Goal: Task Accomplishment & Management: Complete application form

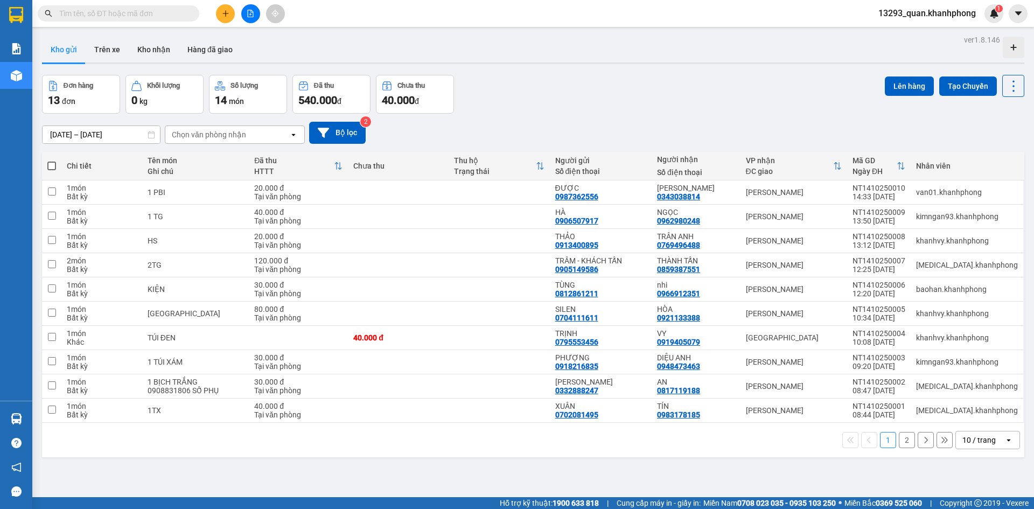
click at [466, 74] on div "ver 1.8.146 Kho gửi Trên xe Kho nhận Hàng đã giao Đơn hàng 13 đơn Khối lượng 0 …" at bounding box center [533, 286] width 990 height 509
click at [593, 73] on div "ver 1.8.146 Kho gửi Trên xe Kho nhận Hàng đã giao Đơn hàng 13 đơn Khối lượng 0 …" at bounding box center [533, 286] width 990 height 509
click at [600, 85] on div "Đơn hàng 13 đơn Khối lượng 0 kg Số lượng 14 món Đã thu 540.000 đ Chưa thu 40.00…" at bounding box center [533, 94] width 982 height 39
click at [226, 12] on icon "plus" at bounding box center [225, 13] width 1 height 6
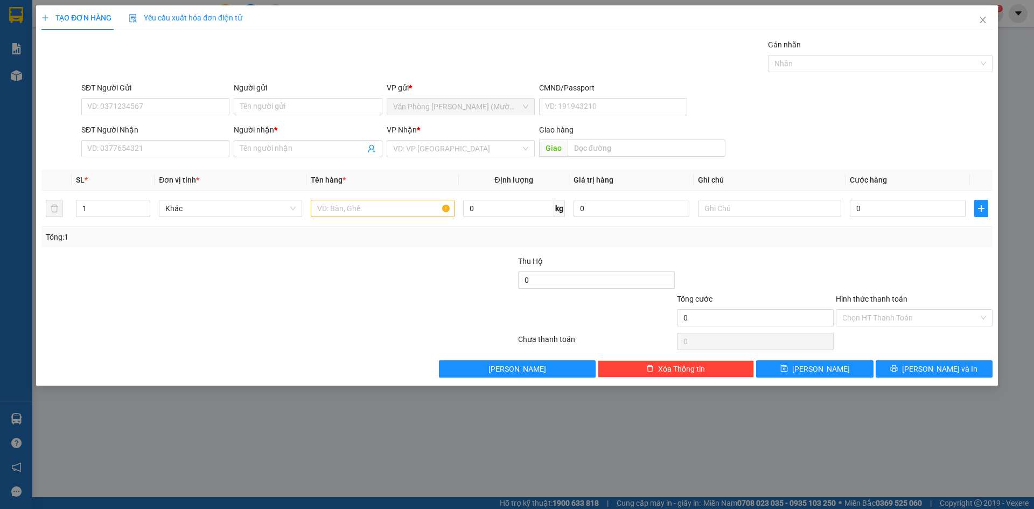
drag, startPoint x: 303, startPoint y: 66, endPoint x: 164, endPoint y: 94, distance: 141.1
click at [292, 70] on div "Gói vận chuyển * Tiêu chuẩn Gán nhãn Nhãn" at bounding box center [536, 58] width 915 height 38
click at [138, 96] on div "SĐT Người Gửi" at bounding box center [155, 90] width 148 height 16
click at [137, 100] on input "SĐT Người Gửi" at bounding box center [155, 106] width 148 height 17
type input "0931636468"
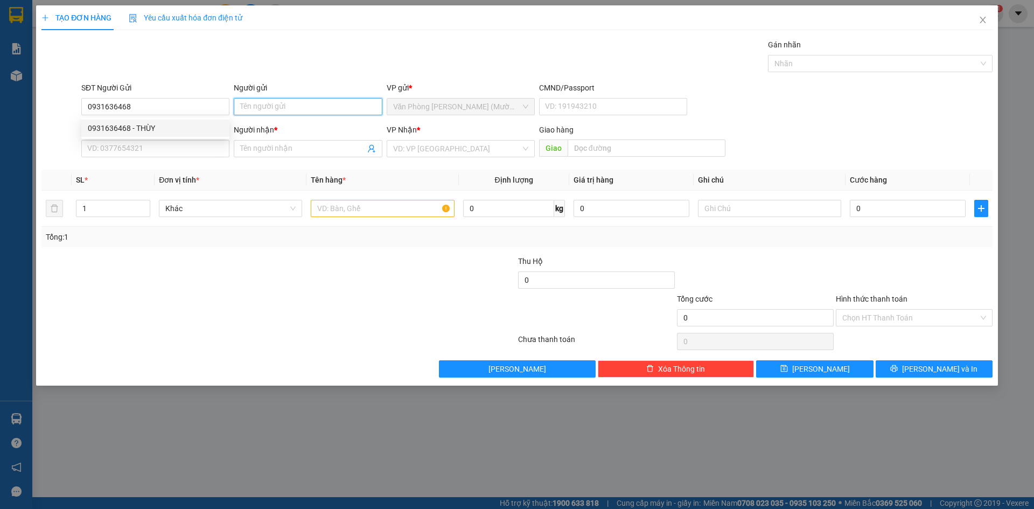
click at [261, 107] on input "Người gửi" at bounding box center [308, 106] width 148 height 17
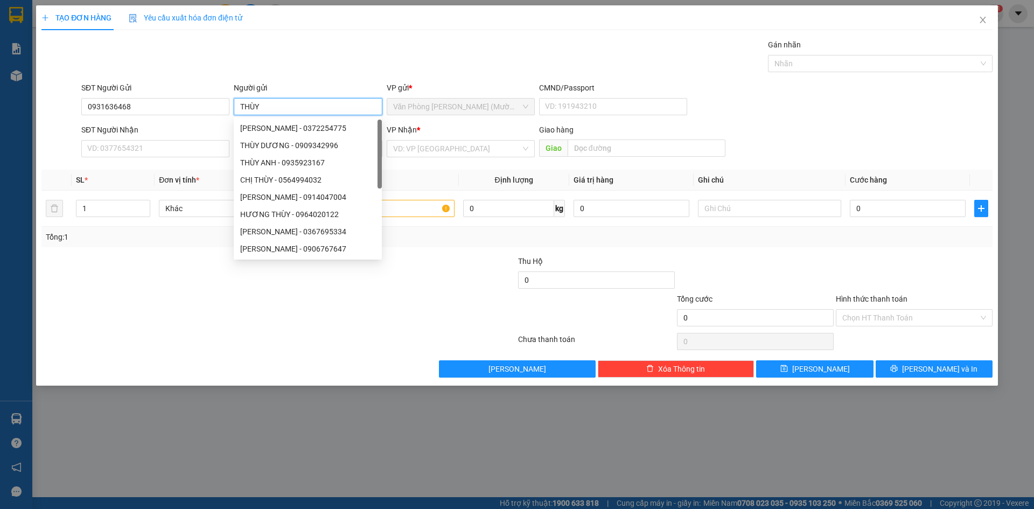
type input "THÙY"
click at [318, 44] on div "Gói vận chuyển * Tiêu chuẩn Gán nhãn Nhãn" at bounding box center [536, 58] width 915 height 38
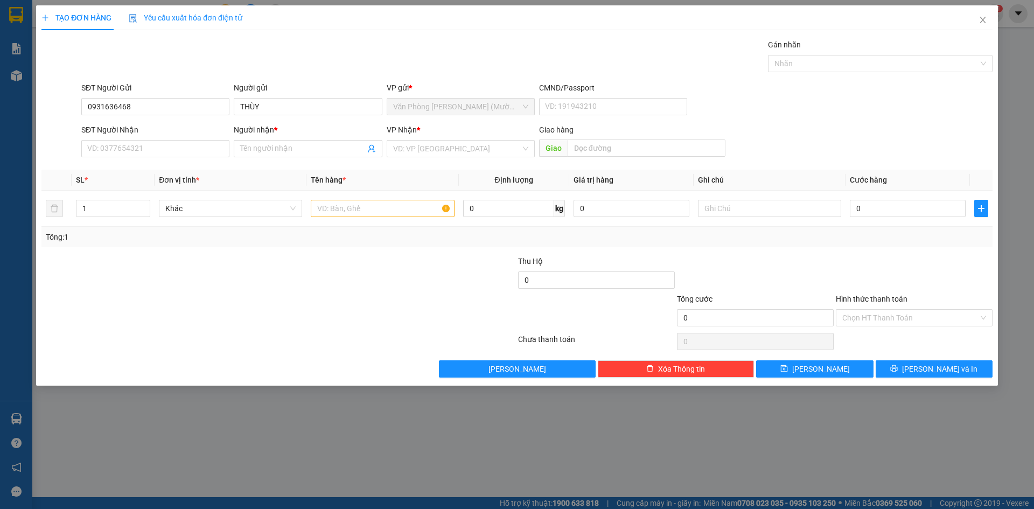
click at [308, 44] on div "Gói vận chuyển * Tiêu chuẩn Gán nhãn Nhãn" at bounding box center [536, 58] width 915 height 38
click at [122, 144] on input "SĐT Người Nhận" at bounding box center [155, 148] width 148 height 17
click at [207, 101] on input "0931636468" at bounding box center [155, 106] width 148 height 17
type input "0935938816"
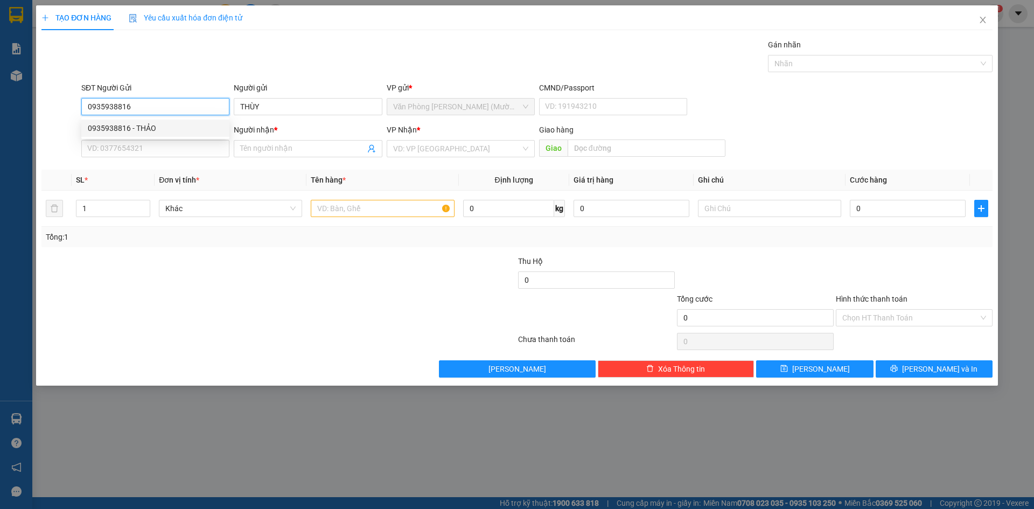
click at [138, 126] on div "0935938816 - THẢO" at bounding box center [155, 128] width 135 height 12
type input "THẢO"
type input "0935938816"
click at [238, 60] on div "Gói vận chuyển * Tiêu chuẩn Gán nhãn Nhãn" at bounding box center [536, 58] width 915 height 38
click at [240, 51] on div "Gói vận chuyển * Tiêu chuẩn Gán nhãn Nhãn" at bounding box center [536, 58] width 915 height 38
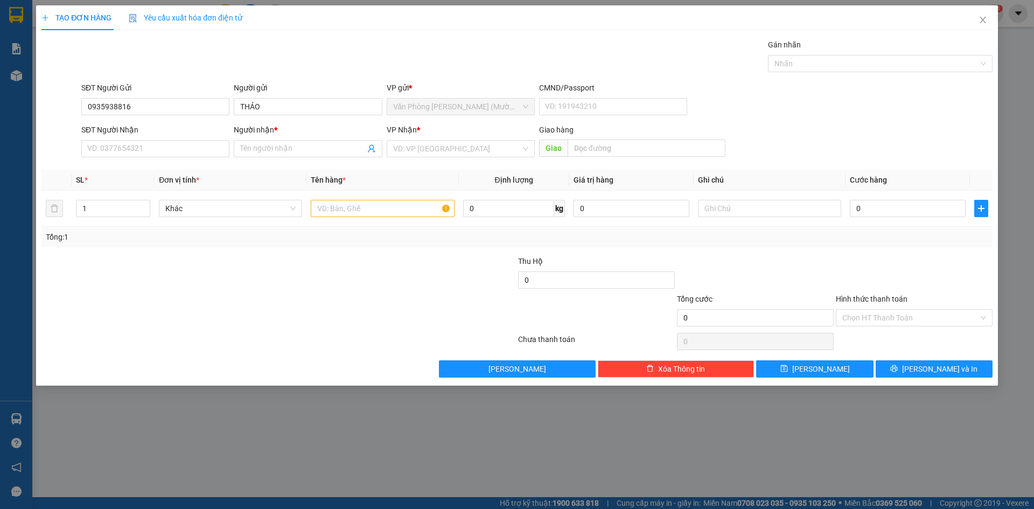
click at [241, 51] on div "Gói vận chuyển * Tiêu chuẩn Gán nhãn Nhãn" at bounding box center [536, 58] width 915 height 38
click at [181, 157] on div "SĐT Người Nhận VD: 0377654321" at bounding box center [155, 143] width 148 height 38
click at [182, 150] on input "SĐT Người Nhận" at bounding box center [155, 148] width 148 height 17
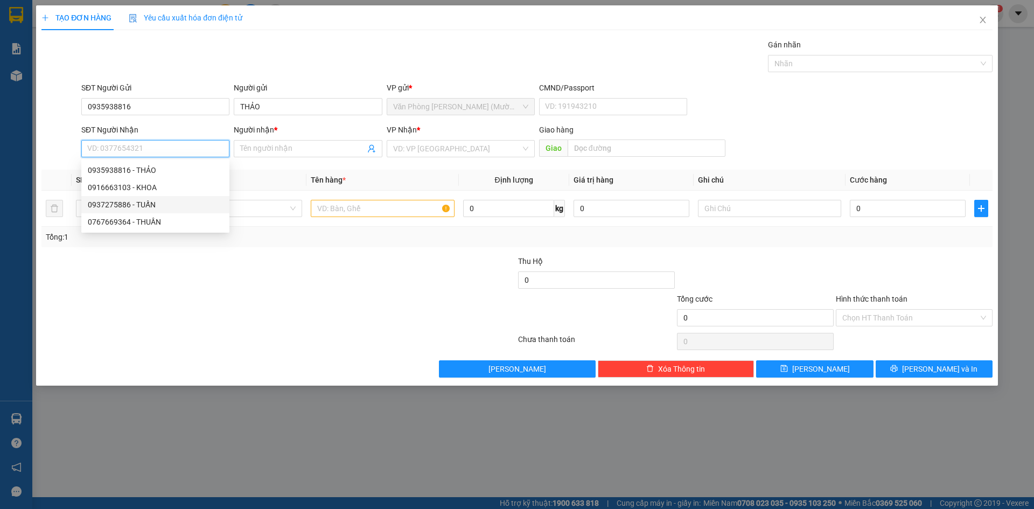
click at [156, 203] on div "0937275886 - TUẤN" at bounding box center [155, 205] width 135 height 12
type input "0937275886"
type input "TUẤN"
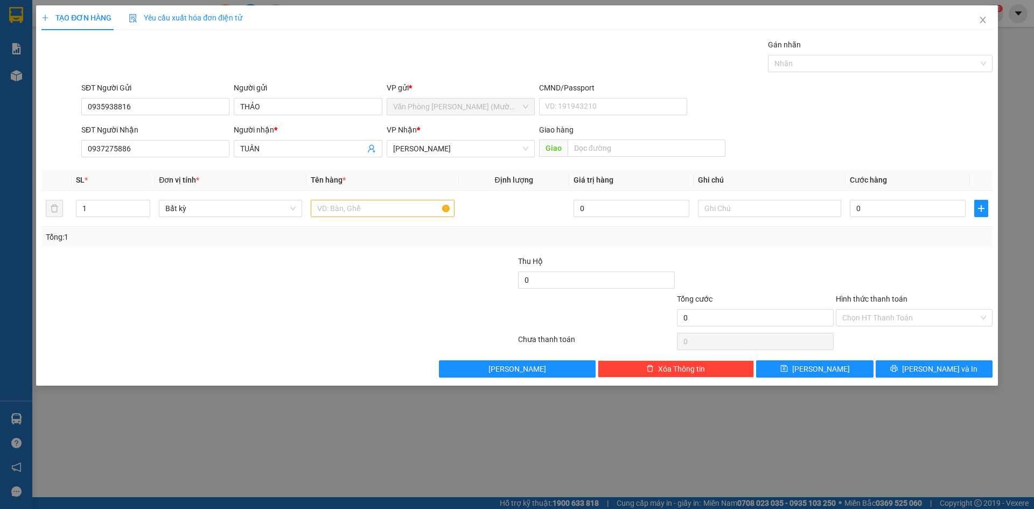
click at [855, 121] on form "SĐT Người Gửi 0935938816 Người gửi THẢO VP gửi * Văn Phòng [PERSON_NAME] ([PERS…" at bounding box center [516, 122] width 951 height 80
click at [395, 209] on input "text" at bounding box center [382, 208] width 143 height 17
click at [378, 55] on div "Gói vận chuyển * Tiêu chuẩn Gán nhãn Nhãn" at bounding box center [536, 58] width 915 height 38
drag, startPoint x: 106, startPoint y: 208, endPoint x: 73, endPoint y: 214, distance: 34.0
click at [73, 214] on td "1" at bounding box center [113, 209] width 83 height 36
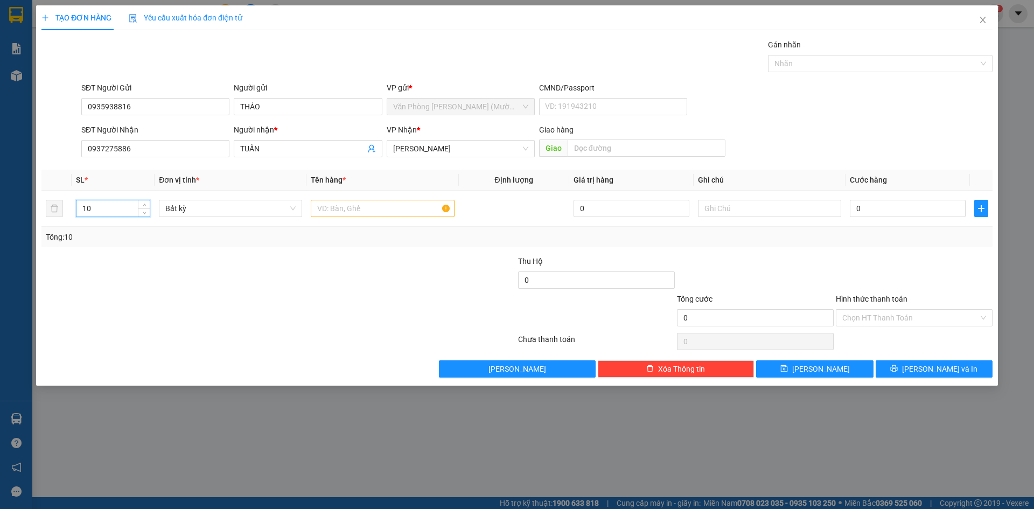
type input "10"
click at [340, 48] on div "Gói vận chuyển * Tiêu chuẩn Gán nhãn Nhãn" at bounding box center [536, 58] width 915 height 38
click at [358, 216] on input "text" at bounding box center [382, 208] width 143 height 17
type input "10 T"
click at [881, 132] on div "SĐT Người Nhận 0937275886 Người nhận * TUẤN VP Nhận * [PERSON_NAME] hàng Giao" at bounding box center [536, 143] width 915 height 38
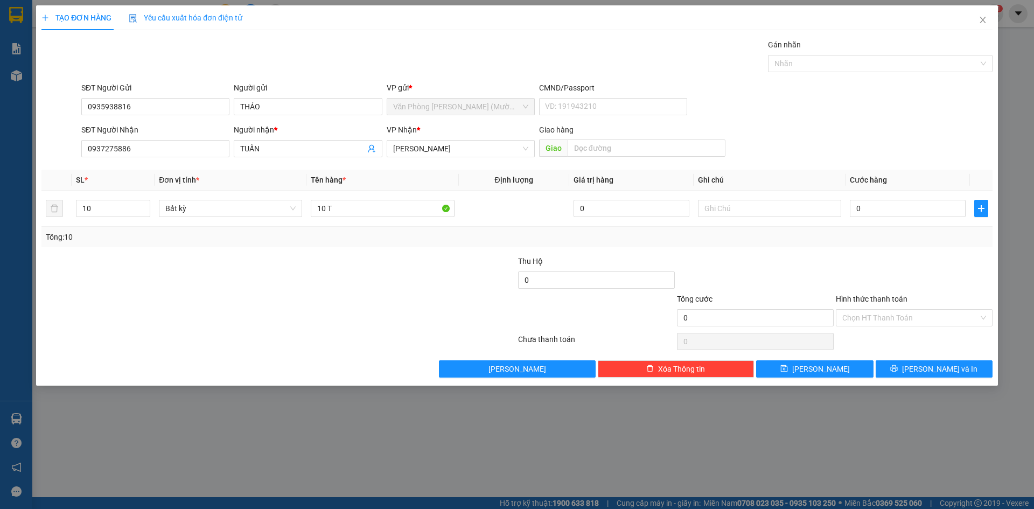
click at [855, 138] on div "SĐT Người Nhận 0937275886 Người nhận * TUẤN VP Nhận * [PERSON_NAME] hàng Giao" at bounding box center [536, 143] width 915 height 38
click at [888, 207] on input "0" at bounding box center [907, 208] width 116 height 17
type input "2"
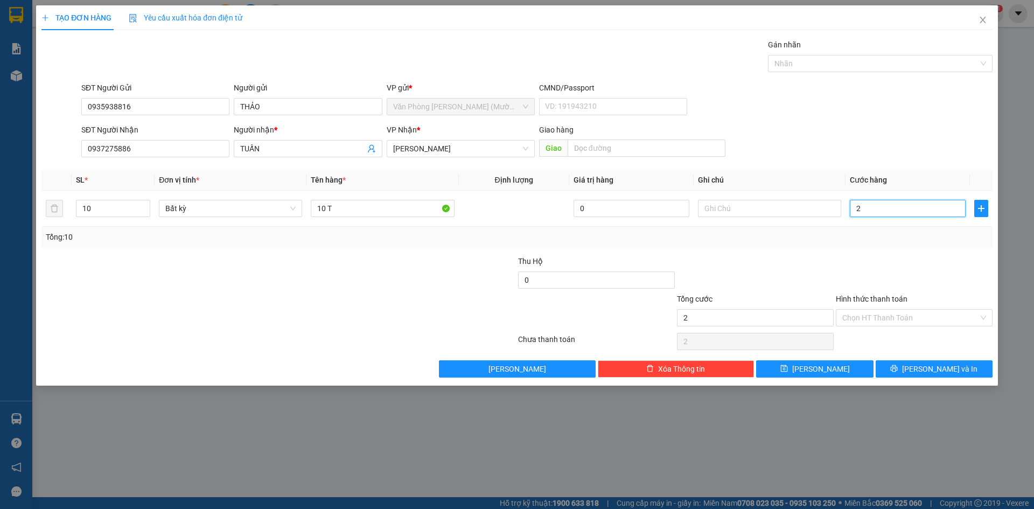
type input "29"
type input "295"
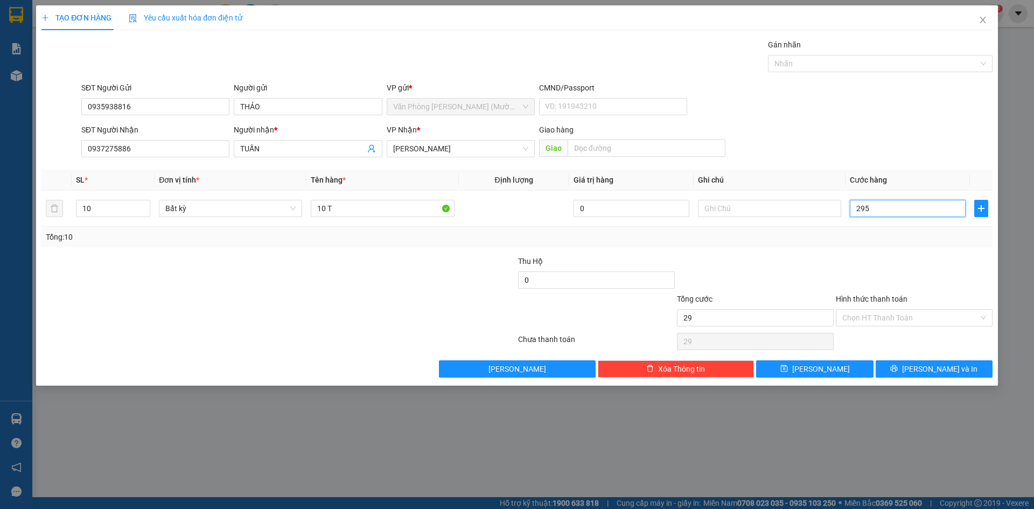
type input "295"
type input "295.000"
click at [862, 121] on form "SĐT Người Gửi 0935938816 Người gửi THẢO VP gửi * Văn Phòng [PERSON_NAME] ([PERS…" at bounding box center [516, 122] width 951 height 80
click at [862, 97] on div "SĐT Người Gửi 0935938816 Người gửi THẢO VP gửi * Văn Phòng [PERSON_NAME] ([PERS…" at bounding box center [536, 101] width 915 height 38
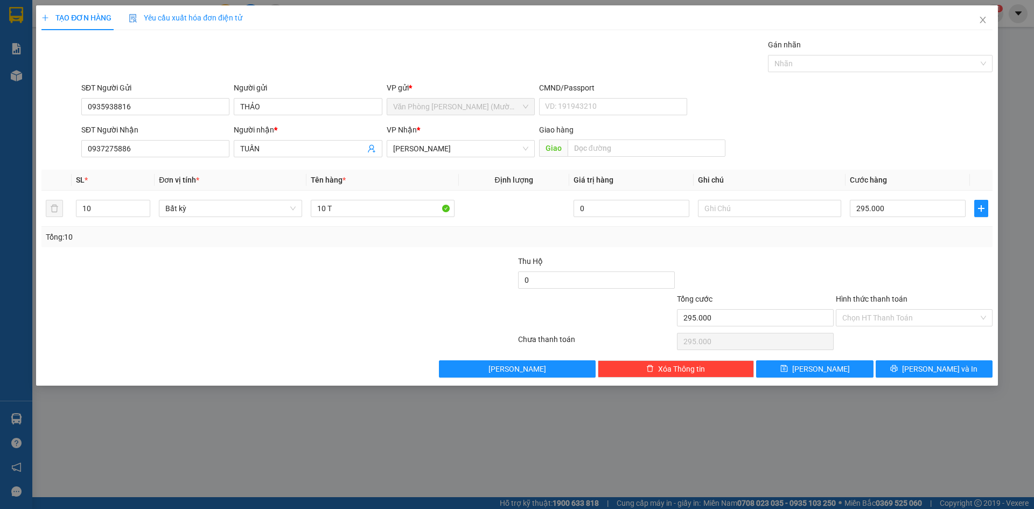
click at [862, 97] on div "SĐT Người Gửi 0935938816 Người gửi THẢO VP gửi * Văn Phòng [PERSON_NAME] ([PERS…" at bounding box center [536, 101] width 915 height 38
click at [848, 97] on div "SĐT Người Gửi 0935938816 Người gửi THẢO VP gửi * Văn Phòng [PERSON_NAME] ([PERS…" at bounding box center [536, 101] width 915 height 38
click at [833, 94] on div "SĐT Người Gửi 0935938816 Người gửi THẢO VP gửi * Văn Phòng [PERSON_NAME] ([PERS…" at bounding box center [536, 101] width 915 height 38
click at [831, 102] on div "SĐT Người Gửi 0935938816 Người gửi THẢO VP gửi * Văn Phòng [PERSON_NAME] ([PERS…" at bounding box center [536, 101] width 915 height 38
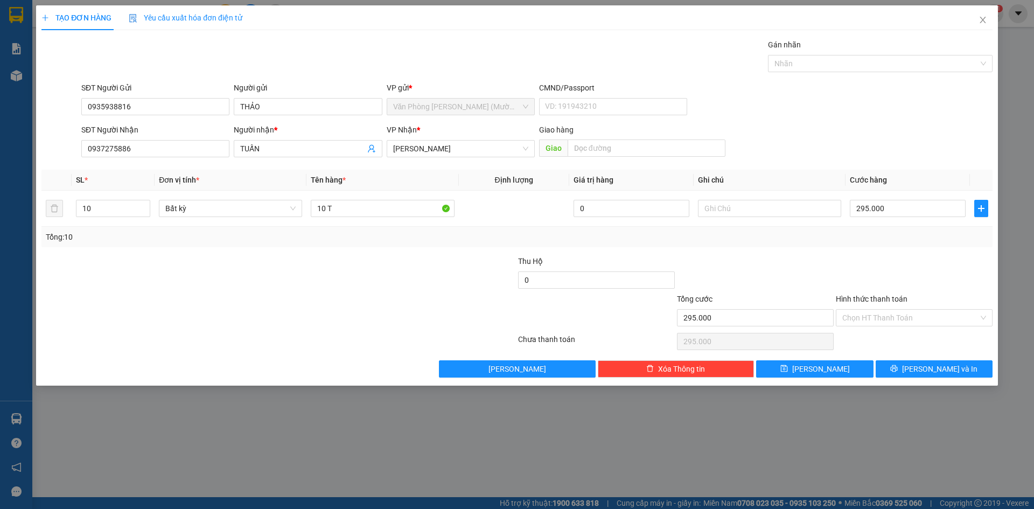
click at [833, 116] on div "SĐT Người Gửi 0935938816 Người gửi THẢO VP gửi * Văn Phòng [PERSON_NAME] ([PERS…" at bounding box center [536, 101] width 915 height 38
click at [826, 115] on div "SĐT Người Gửi 0935938816 Người gửi THẢO VP gửi * Văn Phòng [PERSON_NAME] ([PERS…" at bounding box center [536, 101] width 915 height 38
click at [832, 126] on div "SĐT Người Nhận 0937275886 Người nhận * TUẤN VP Nhận * [PERSON_NAME] hàng Giao" at bounding box center [536, 143] width 915 height 38
click at [877, 316] on input "Hình thức thanh toán" at bounding box center [910, 318] width 136 height 16
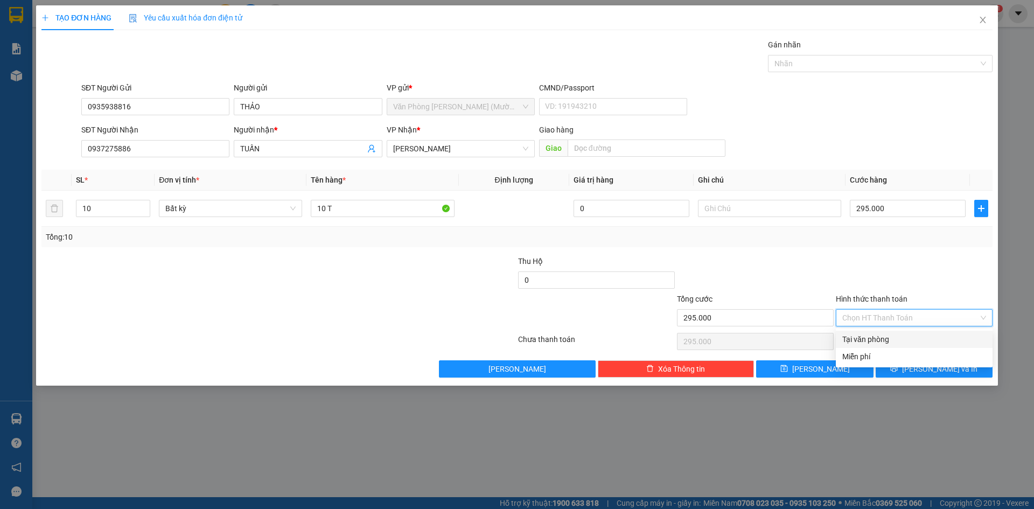
click at [880, 335] on div "Tại văn phòng" at bounding box center [914, 339] width 144 height 12
type input "0"
click at [904, 277] on div at bounding box center [913, 274] width 159 height 38
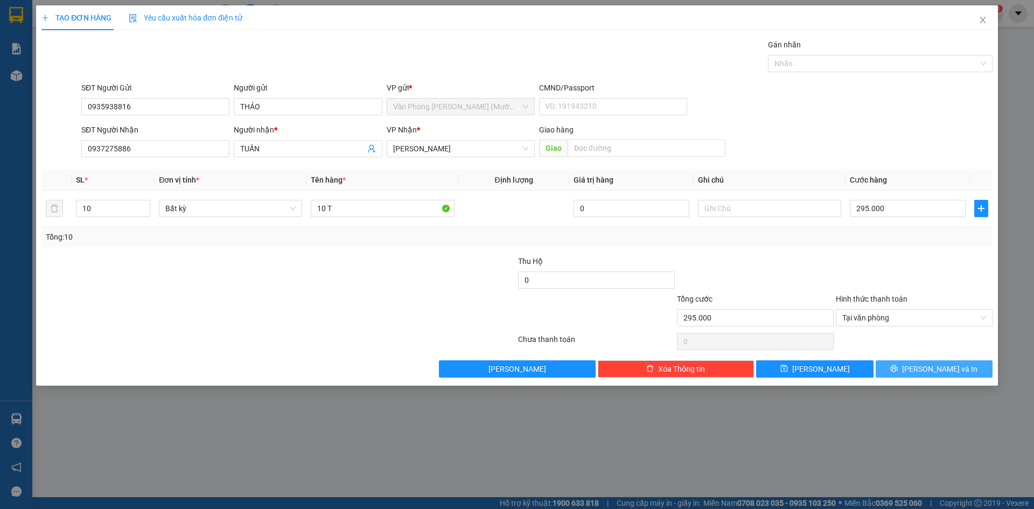
click at [936, 363] on span "[PERSON_NAME] và In" at bounding box center [939, 369] width 75 height 12
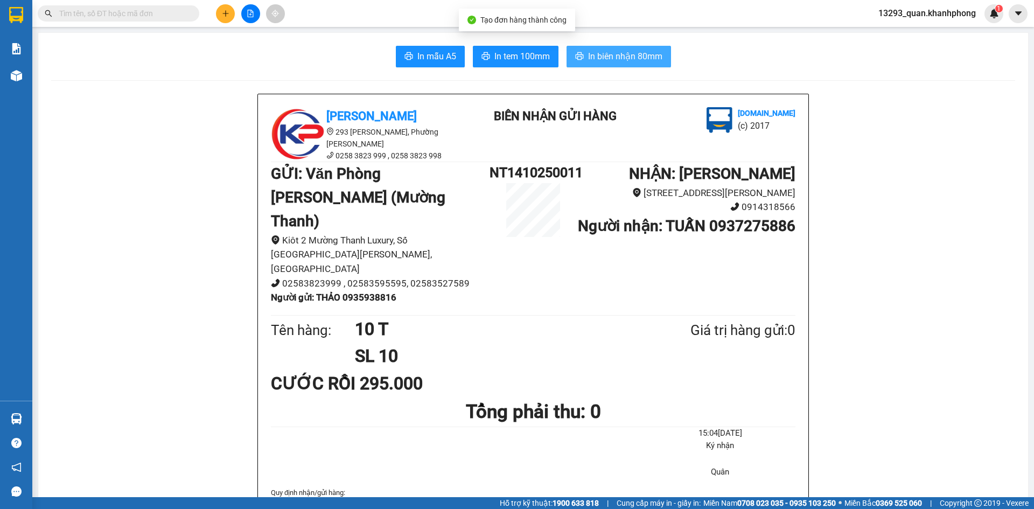
click at [648, 59] on span "In biên nhận 80mm" at bounding box center [625, 56] width 74 height 13
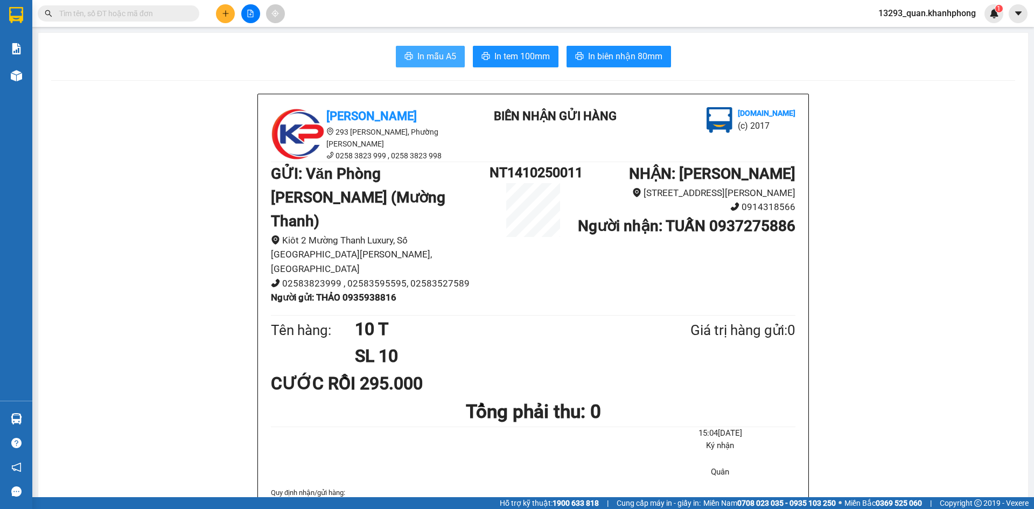
click at [427, 51] on span "In mẫu A5" at bounding box center [436, 56] width 39 height 13
click at [231, 16] on button at bounding box center [225, 13] width 19 height 19
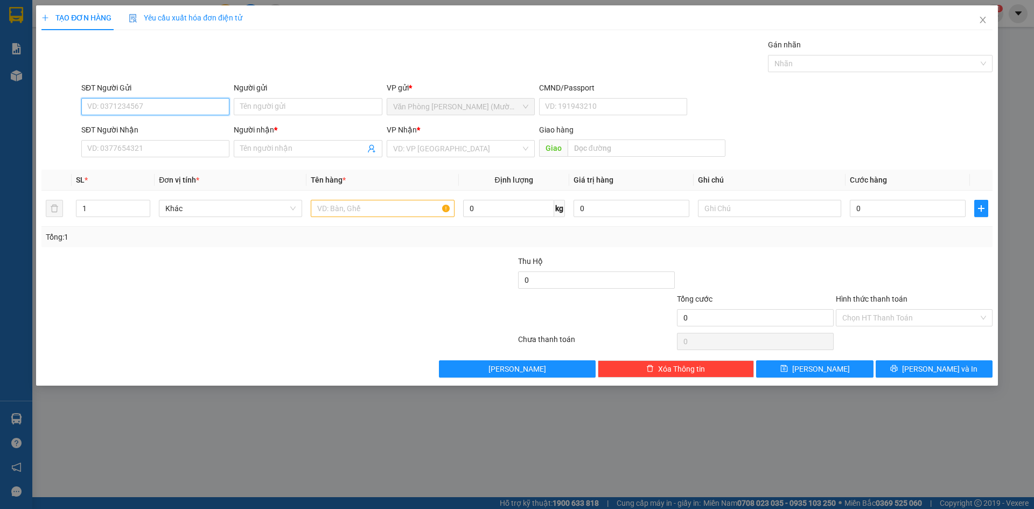
click at [167, 114] on input "SĐT Người Gửi" at bounding box center [155, 106] width 148 height 17
type input "0931636468"
click at [141, 134] on div "0931636468 - THÙY" at bounding box center [155, 127] width 148 height 17
type input "THÙY"
type input "0931636468"
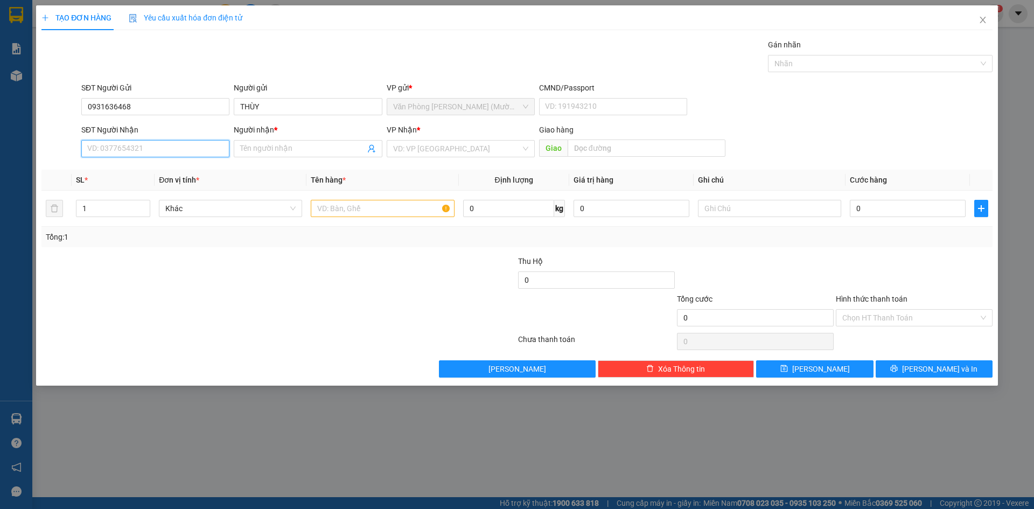
click at [164, 141] on input "SĐT Người Nhận" at bounding box center [155, 148] width 148 height 17
type input "0974777705"
click at [320, 151] on input "Người nhận *" at bounding box center [302, 149] width 124 height 12
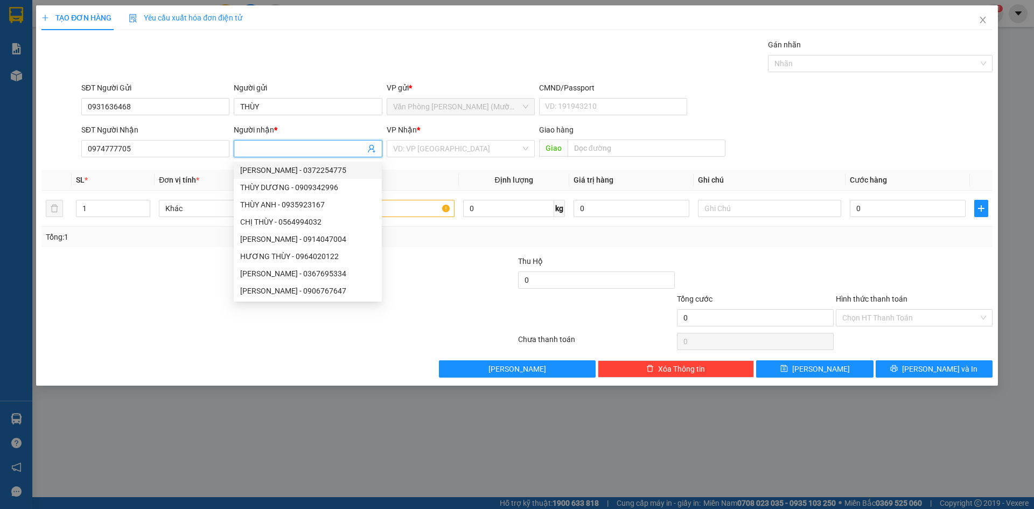
click at [251, 143] on input "Người nhận *" at bounding box center [302, 149] width 124 height 12
type input "TRUNG"
click at [470, 150] on input "search" at bounding box center [457, 148] width 128 height 16
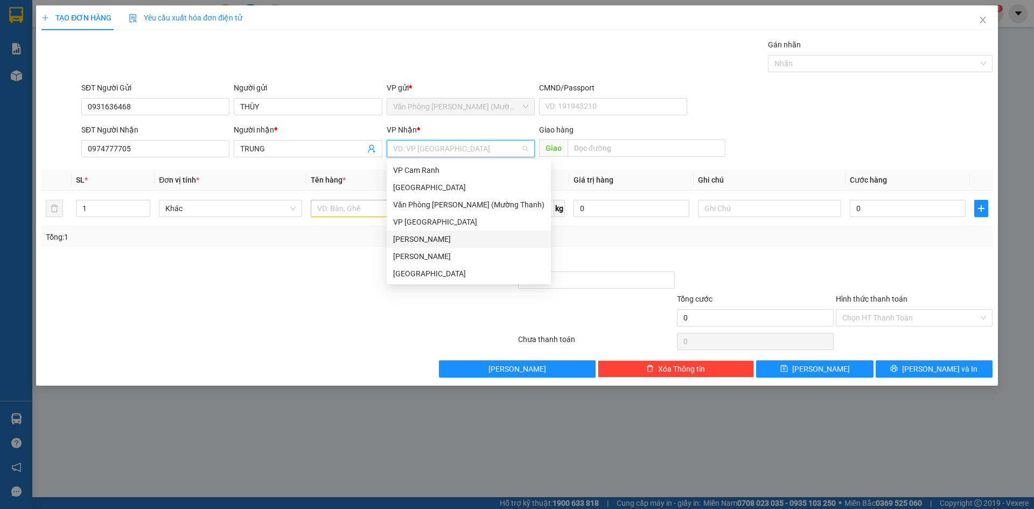
click at [443, 252] on div "[PERSON_NAME]" at bounding box center [468, 256] width 151 height 12
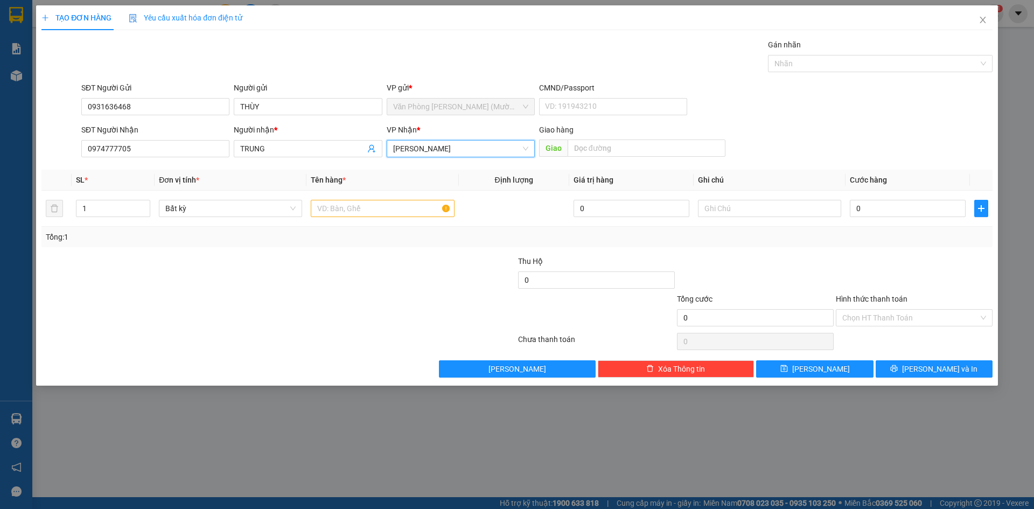
click at [810, 103] on div "SĐT Người Gửi 0931636468 Người gửi THÙY VP gửi * Văn Phòng [PERSON_NAME] ([PERS…" at bounding box center [536, 101] width 915 height 38
click at [383, 209] on input "text" at bounding box center [382, 208] width 143 height 17
type input "1"
drag, startPoint x: 155, startPoint y: 153, endPoint x: 52, endPoint y: 153, distance: 103.4
click at [52, 153] on div "SĐT Người Nhận 0974777705 0974777705 Người nhận * TRUNG VP Nhận * [PERSON_NAME]…" at bounding box center [516, 143] width 953 height 38
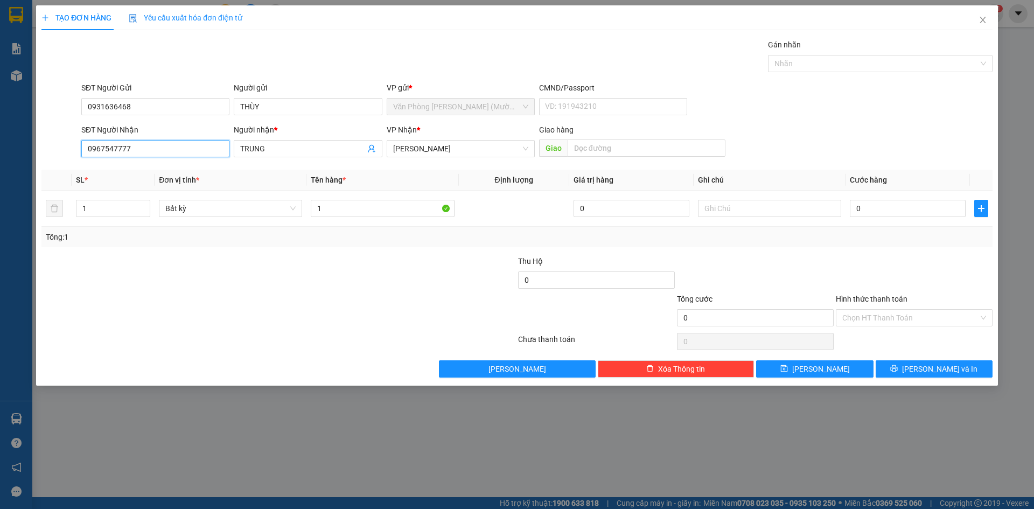
type input "0967547777"
click at [841, 102] on div "SĐT Người Gửi 0931636468 Người gửi THÙY VP gửi * Văn Phòng [PERSON_NAME] ([PERS…" at bounding box center [536, 101] width 915 height 38
click at [850, 113] on div "SĐT Người Gửi 0931636468 Người gửi THÙY VP gửi * Văn Phòng [PERSON_NAME] ([PERS…" at bounding box center [536, 101] width 915 height 38
click at [887, 201] on input "0" at bounding box center [907, 208] width 116 height 17
type input "3"
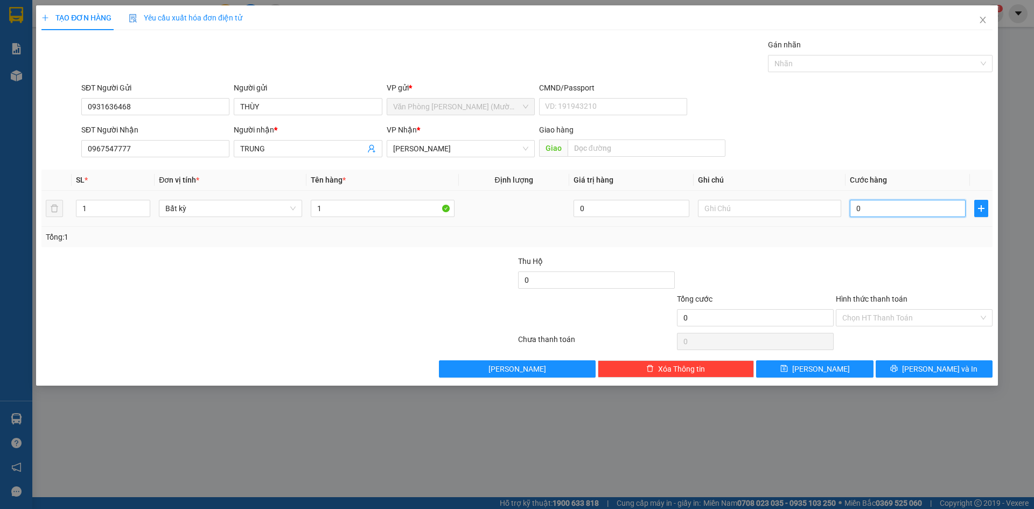
type input "3"
type input "30"
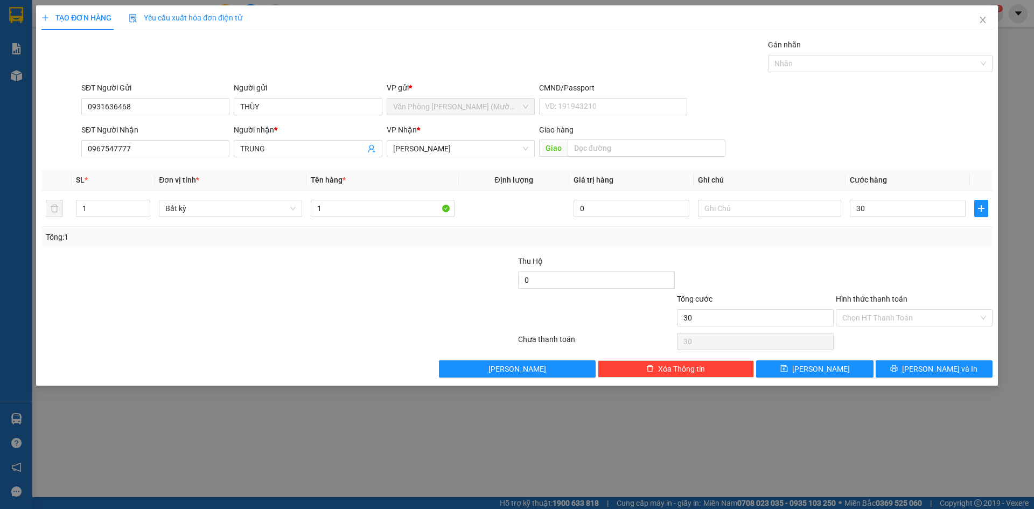
type input "30.000"
click at [878, 113] on div "SĐT Người Gửi 0931636468 Người gửi THÙY VP gửi * Văn Phòng [PERSON_NAME] ([PERS…" at bounding box center [536, 101] width 915 height 38
drag, startPoint x: 887, startPoint y: 261, endPoint x: 890, endPoint y: 113, distance: 148.6
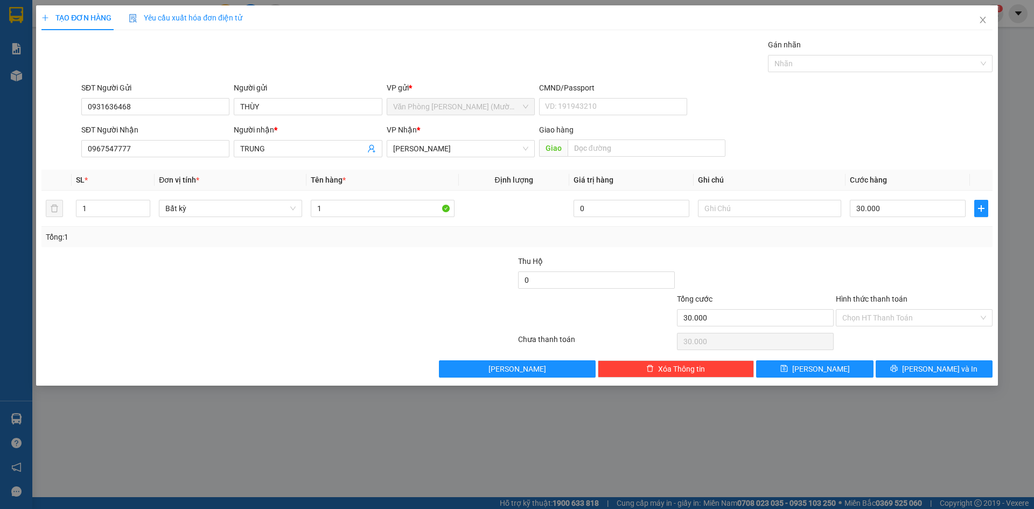
click at [894, 250] on div "Transit Pickup Surcharge Ids Transit Deliver Surcharge Ids Transit Deliver Surc…" at bounding box center [516, 208] width 951 height 339
click at [884, 101] on div "SĐT Người Gửi 0931636468 Người gửi THÙY VP gửi * Văn Phòng [PERSON_NAME] ([PERS…" at bounding box center [536, 101] width 915 height 38
click at [338, 213] on input "1" at bounding box center [382, 208] width 143 height 17
type input "1 BAO ĐEN"
click at [856, 141] on div "SĐT Người Nhận 0967547777 Người nhận * TRUNG VP Nhận * [PERSON_NAME] [PERSON_NA…" at bounding box center [536, 143] width 915 height 38
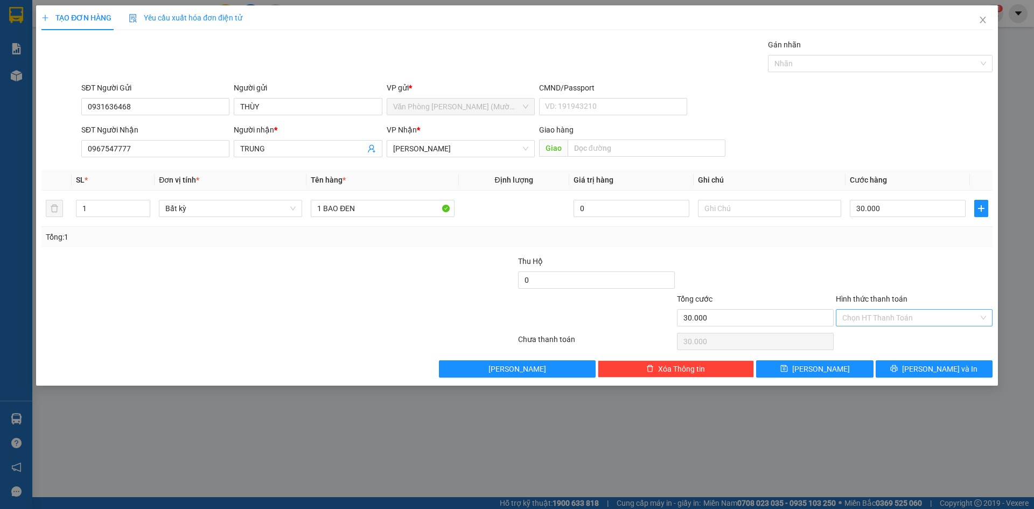
drag, startPoint x: 914, startPoint y: 318, endPoint x: 903, endPoint y: 328, distance: 14.9
click at [913, 318] on input "Hình thức thanh toán" at bounding box center [910, 318] width 136 height 16
click at [885, 340] on div "Tại văn phòng" at bounding box center [914, 339] width 144 height 12
type input "0"
drag, startPoint x: 906, startPoint y: 276, endPoint x: 910, endPoint y: 279, distance: 5.7
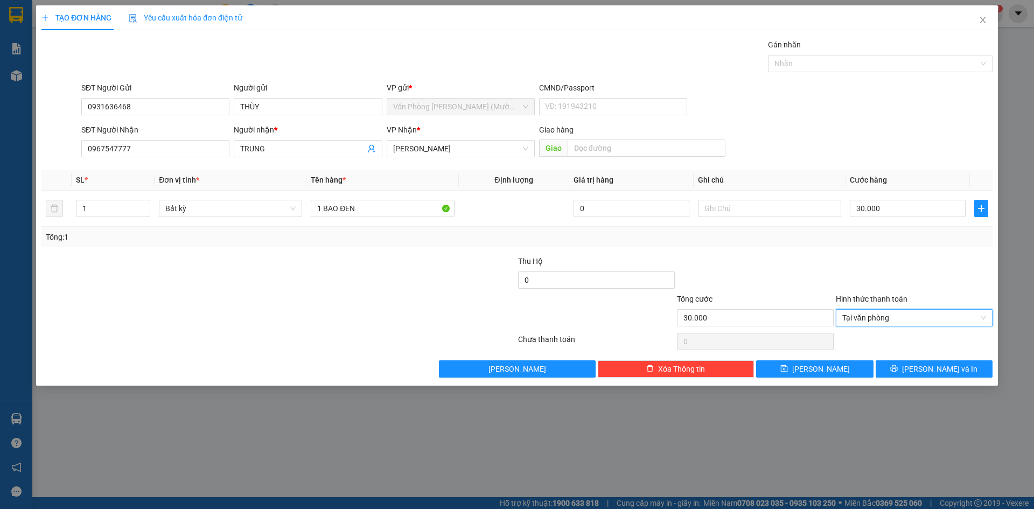
click at [910, 279] on div at bounding box center [913, 274] width 159 height 38
click at [937, 378] on div "TẠO ĐƠN HÀNG Yêu cầu xuất hóa đơn điện tử Transit Pickup Surcharge Ids Transit …" at bounding box center [516, 195] width 961 height 380
click at [935, 370] on span "[PERSON_NAME] và In" at bounding box center [939, 369] width 75 height 12
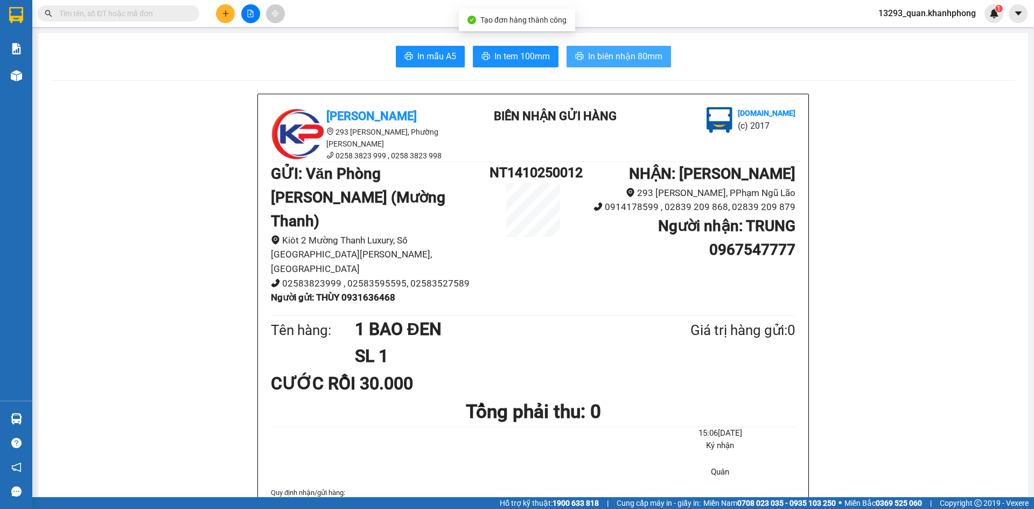
click at [617, 63] on span "In biên nhận 80mm" at bounding box center [625, 56] width 74 height 13
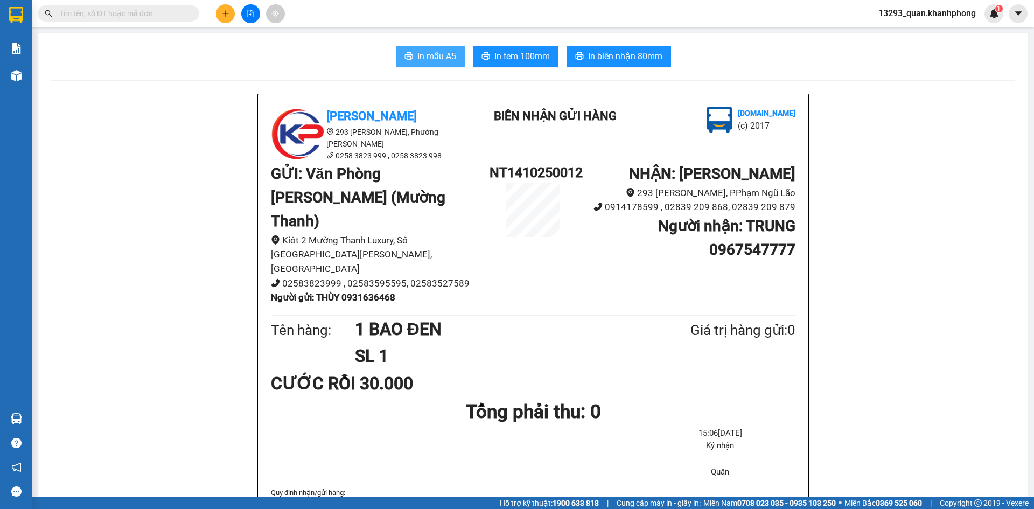
click at [422, 53] on span "In mẫu A5" at bounding box center [436, 56] width 39 height 13
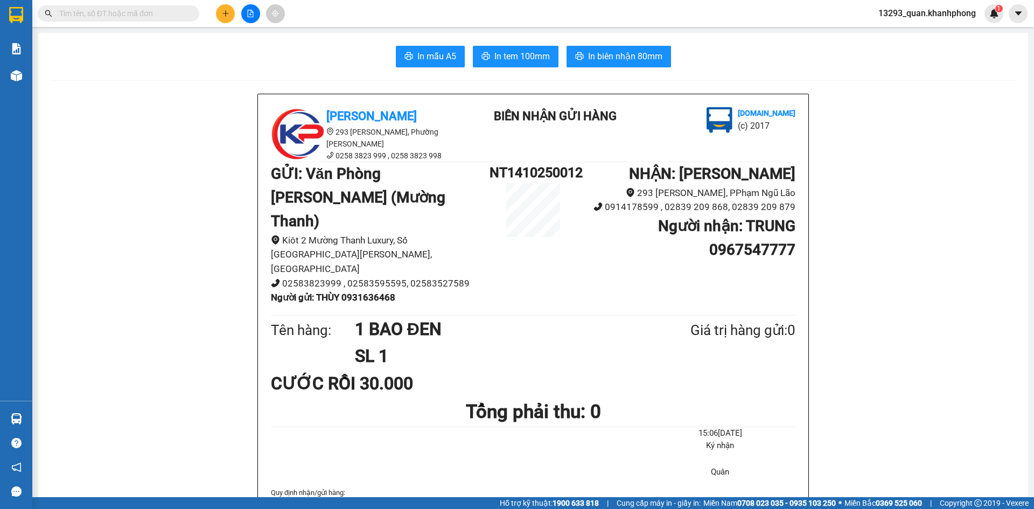
drag, startPoint x: 925, startPoint y: 176, endPoint x: 961, endPoint y: 160, distance: 39.3
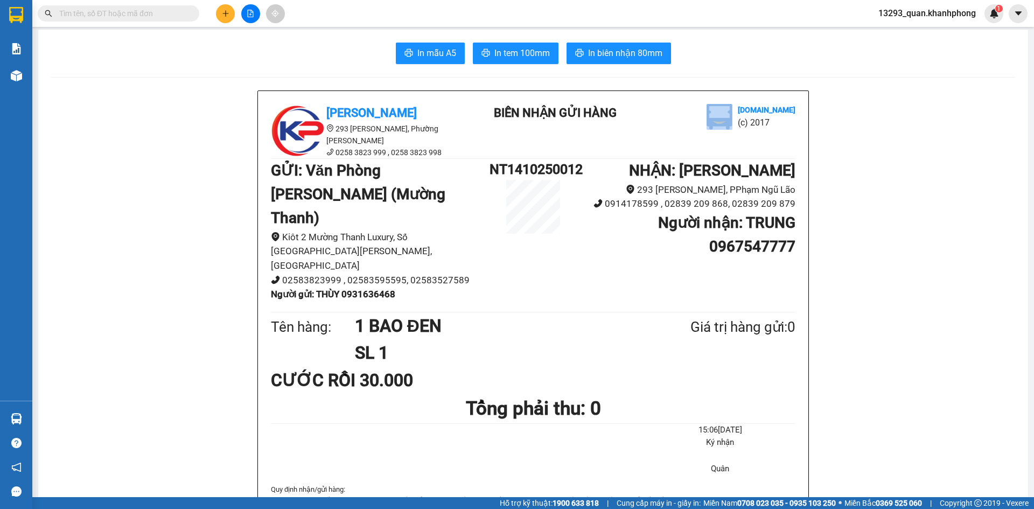
drag, startPoint x: 979, startPoint y: 113, endPoint x: 1002, endPoint y: 109, distance: 23.4
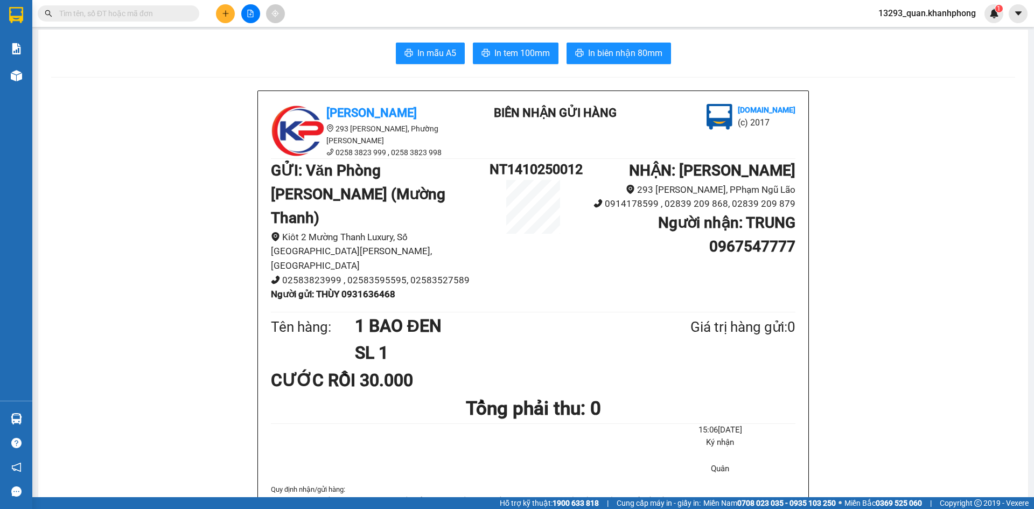
drag, startPoint x: 928, startPoint y: 178, endPoint x: 921, endPoint y: 137, distance: 41.5
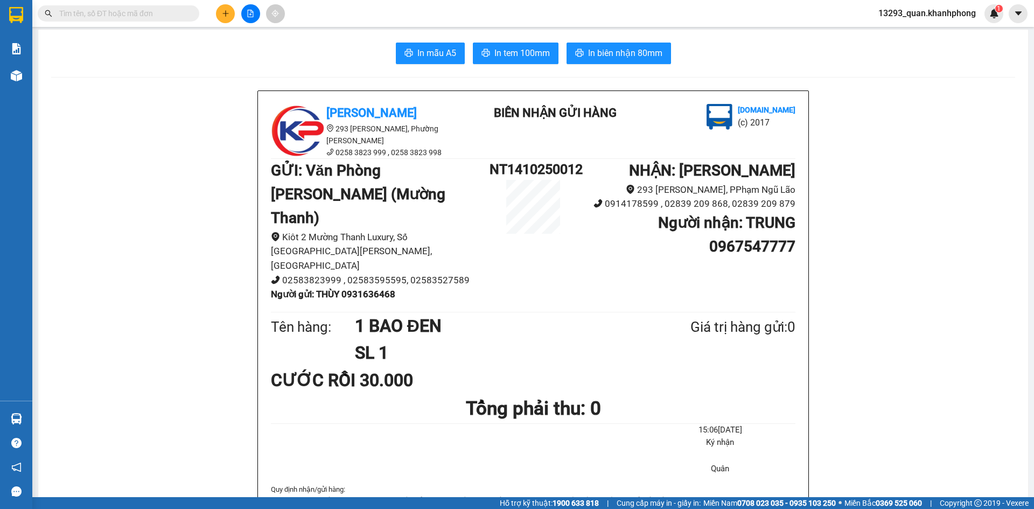
drag, startPoint x: 952, startPoint y: 188, endPoint x: 943, endPoint y: 108, distance: 80.8
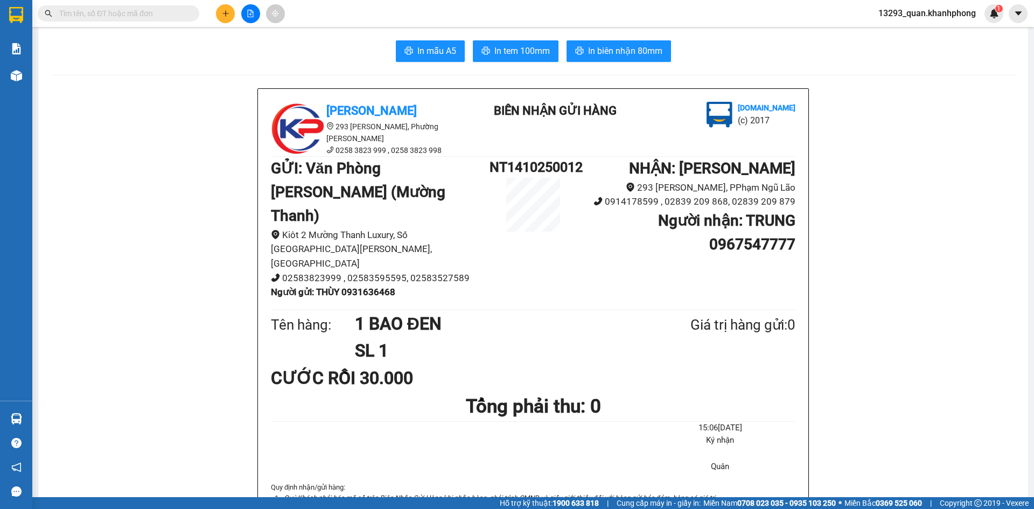
drag, startPoint x: 1017, startPoint y: 107, endPoint x: 1033, endPoint y: 96, distance: 19.4
